Goal: Transaction & Acquisition: Purchase product/service

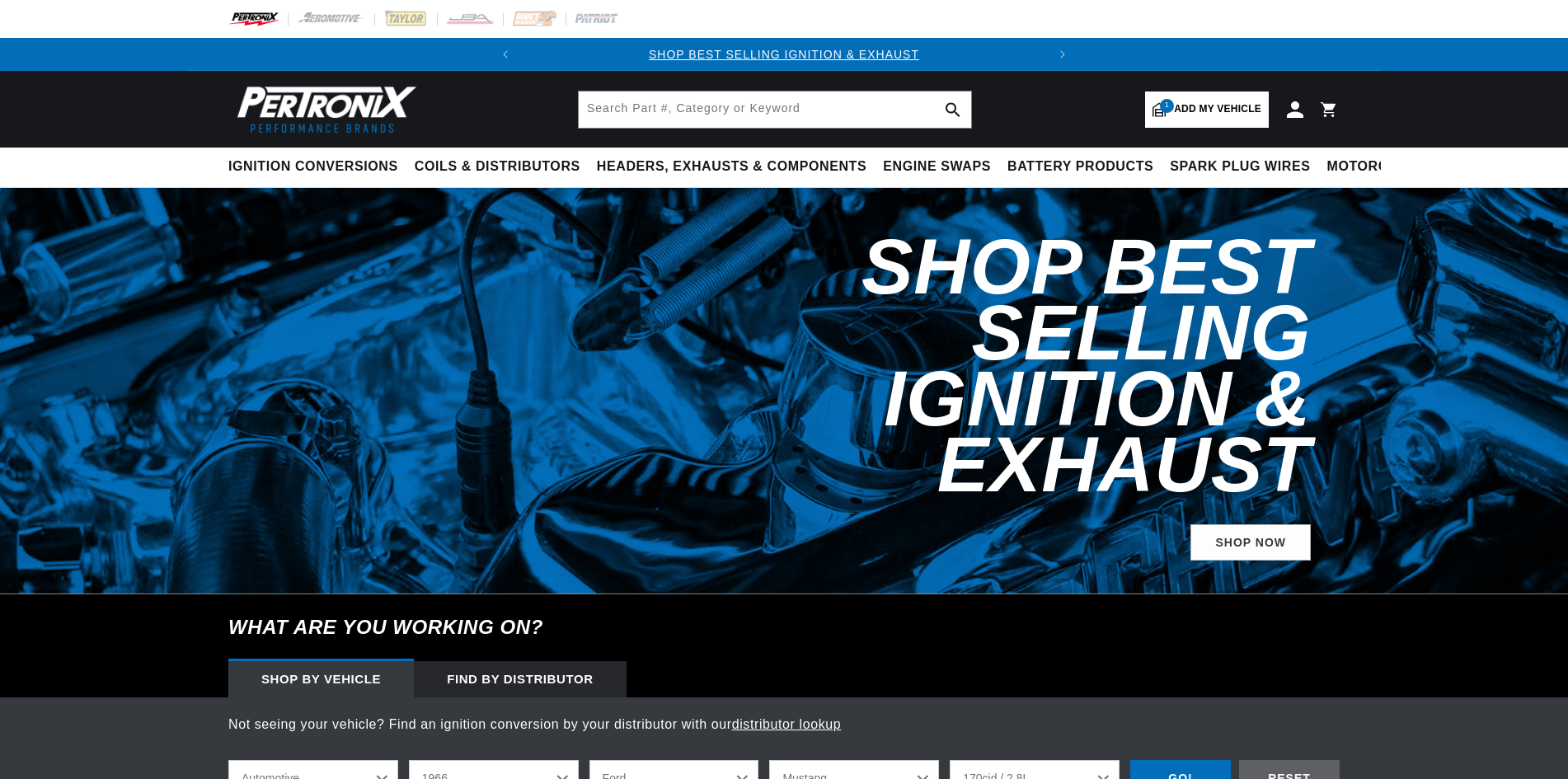
select select "1966"
select select "Ford"
select select "Mustang"
select select "170cid-2.8L"
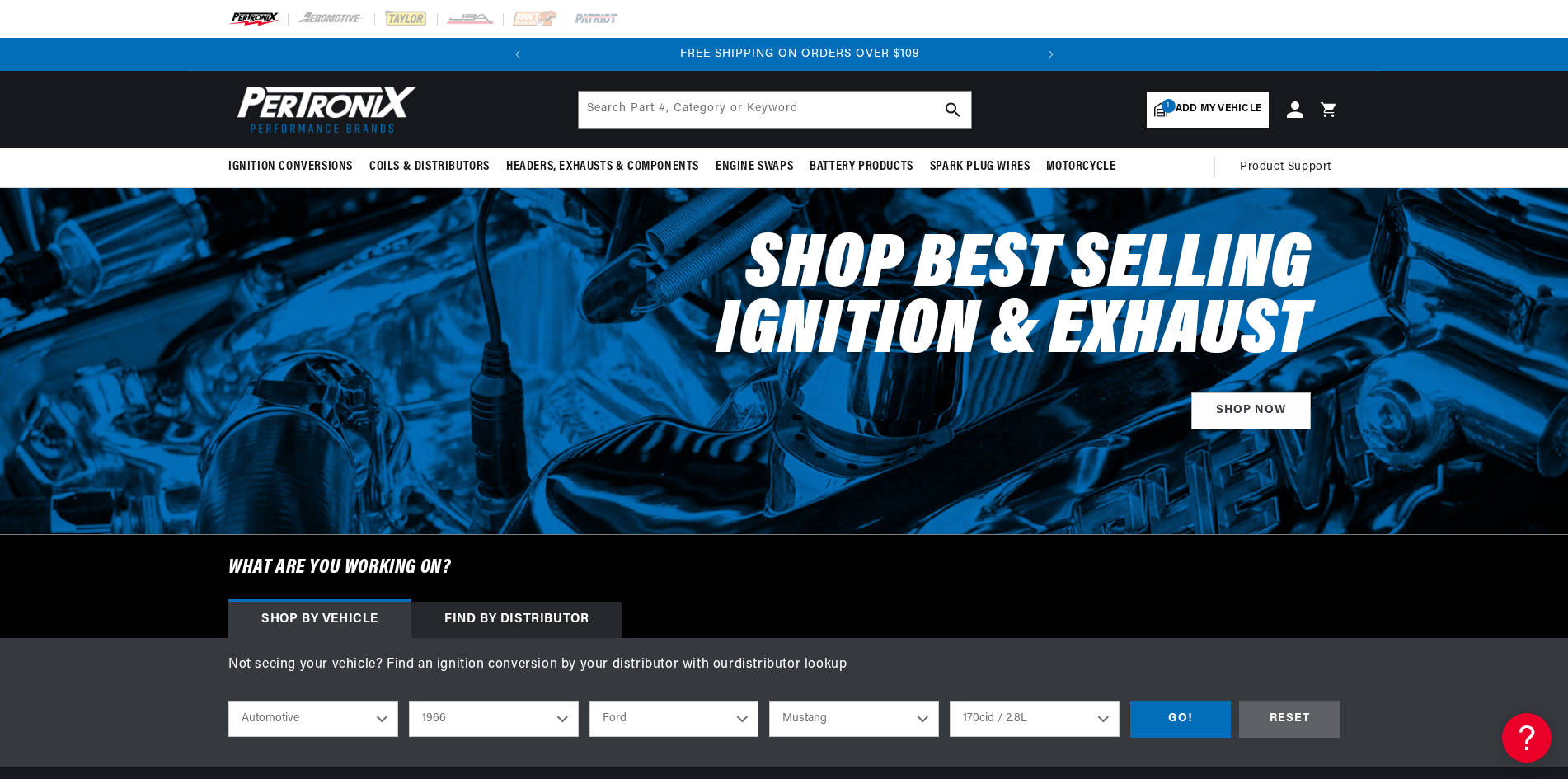
scroll to position [0, 500]
click at [1058, 266] on h2 "Shop Best Selling Ignition & Exhaust" at bounding box center [958, 300] width 705 height 132
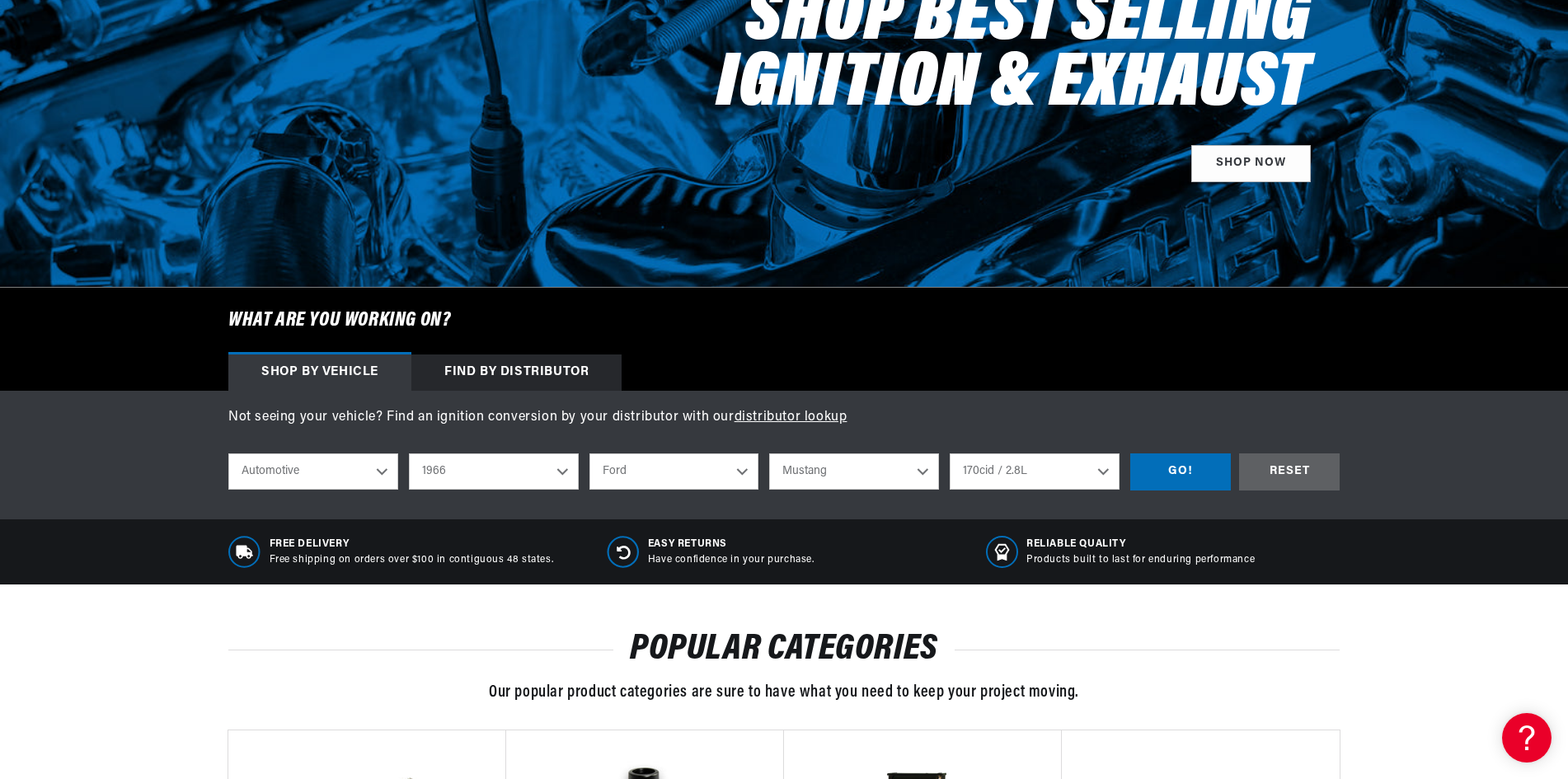
scroll to position [0, 0]
click at [1176, 472] on div "GO!" at bounding box center [1181, 471] width 101 height 37
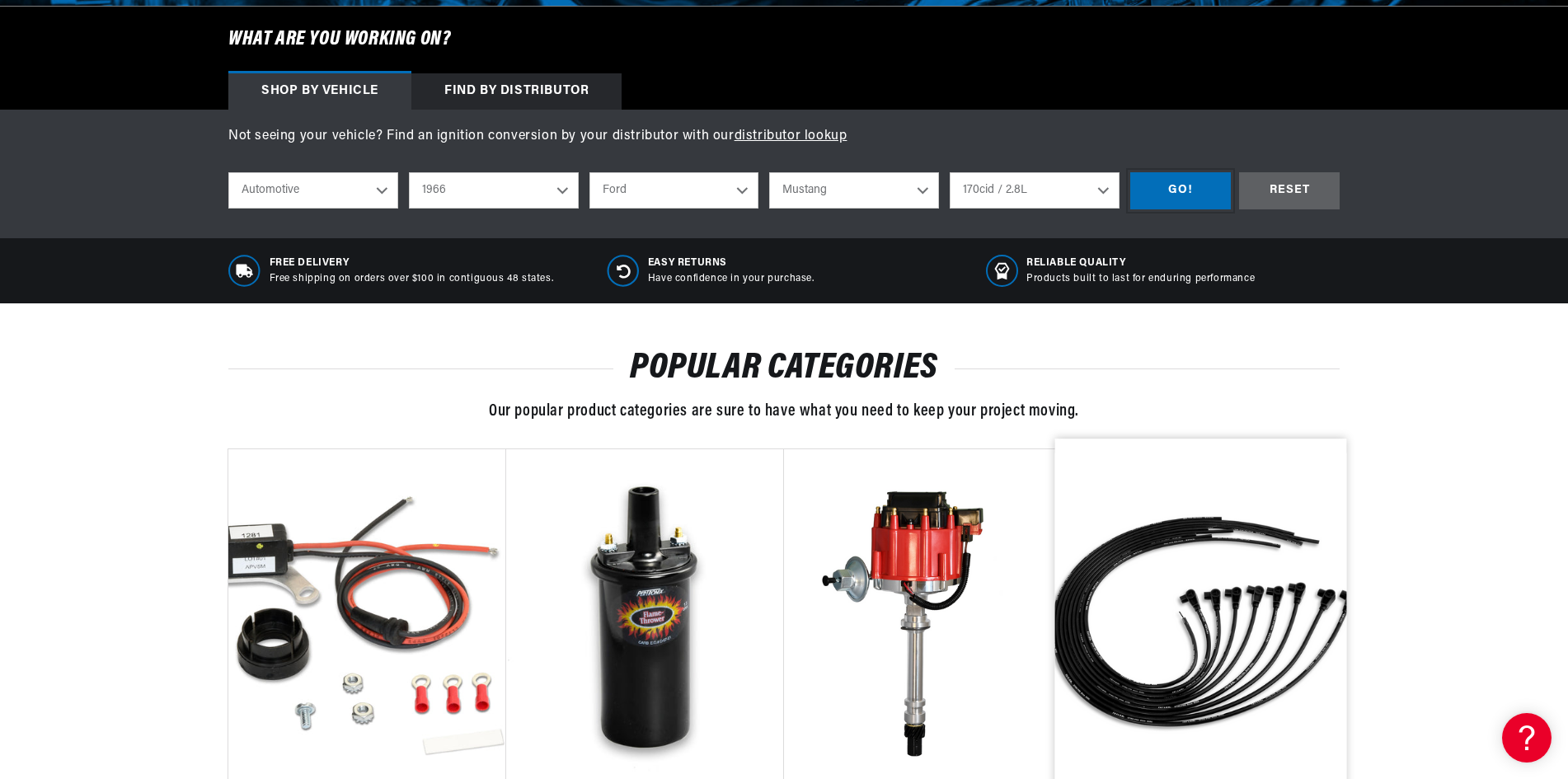
scroll to position [659, 0]
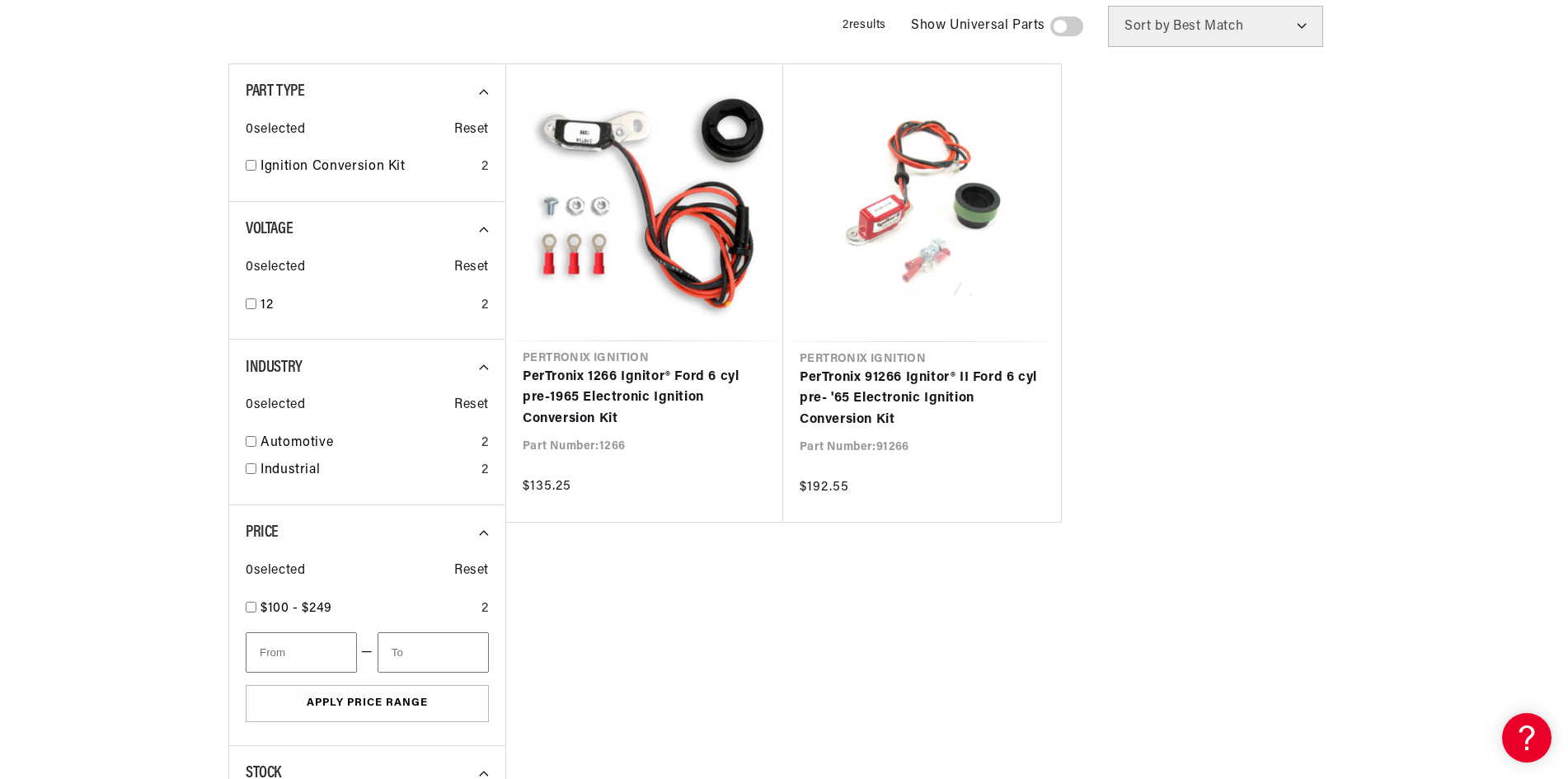
scroll to position [0, 500]
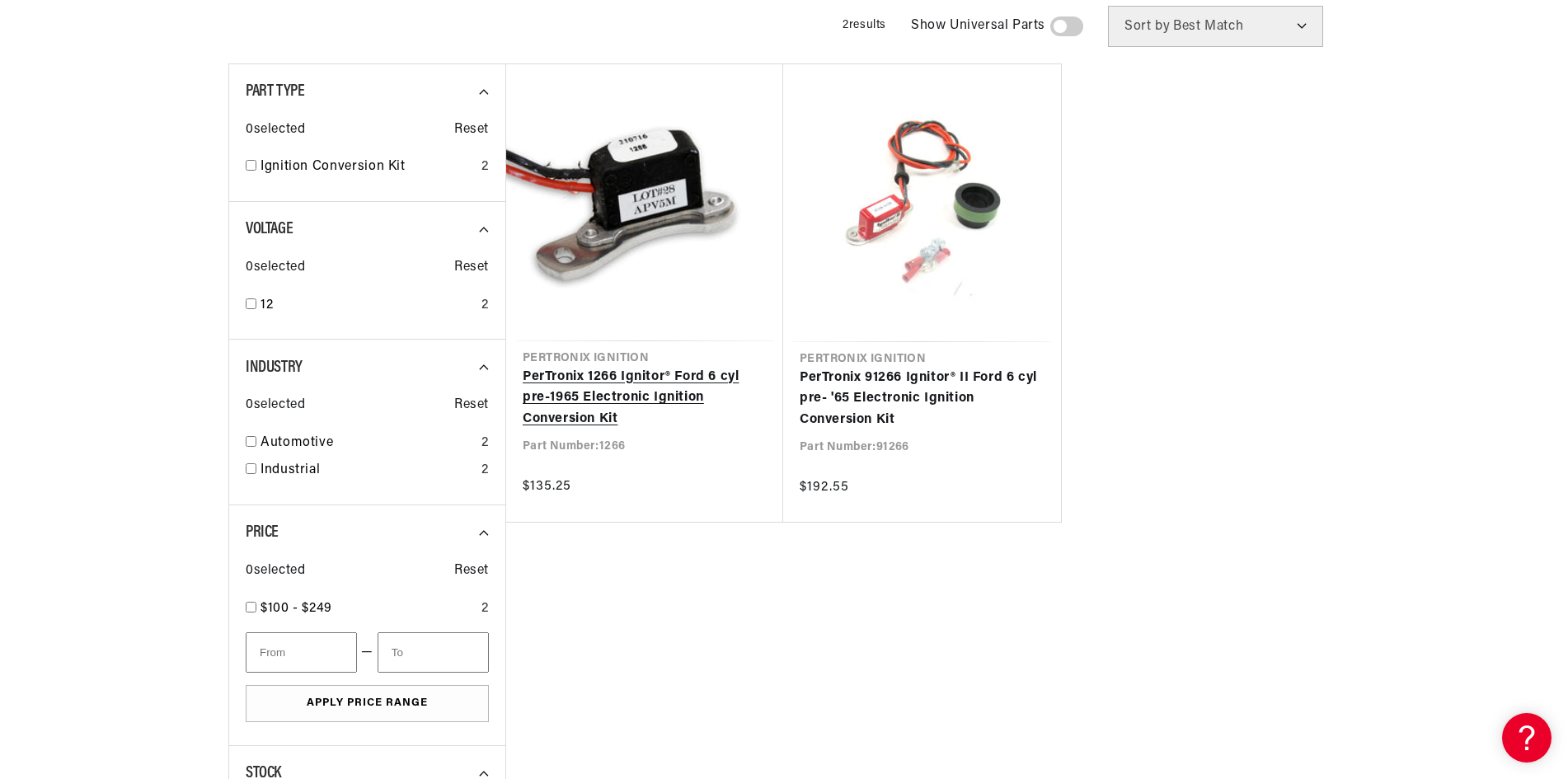
click at [627, 389] on link "PerTronix 1266 Ignitor® Ford 6 cyl pre-1965 Electronic Ignition Conversion Kit" at bounding box center [644, 399] width 245 height 63
